Goal: Find specific page/section: Find specific page/section

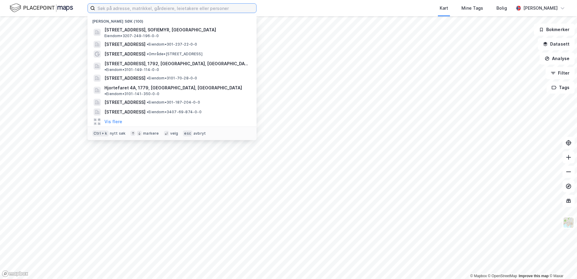
click at [101, 9] on input at bounding box center [175, 8] width 161 height 9
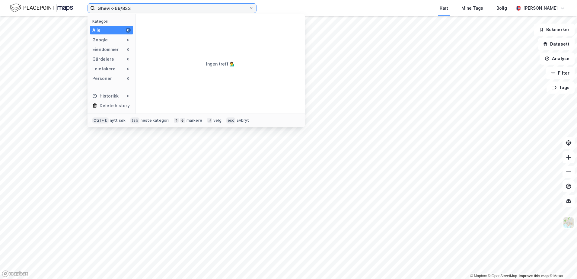
drag, startPoint x: 104, startPoint y: 8, endPoint x: 100, endPoint y: 8, distance: 4.2
click at [100, 8] on input "Ghøvik-69/833" at bounding box center [172, 8] width 154 height 9
type input "Gjøvik-69/833"
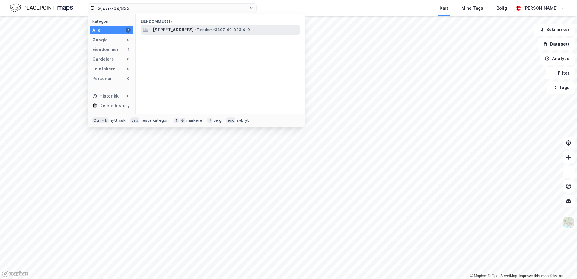
click at [160, 31] on span "[STREET_ADDRESS]" at bounding box center [173, 29] width 41 height 7
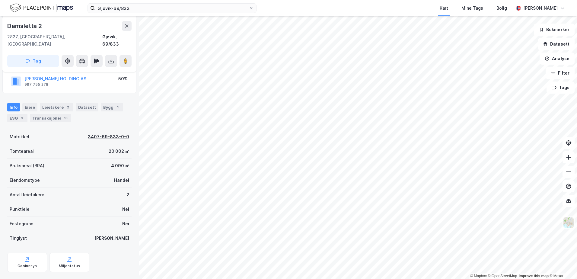
scroll to position [64, 0]
